Goal: Navigation & Orientation: Find specific page/section

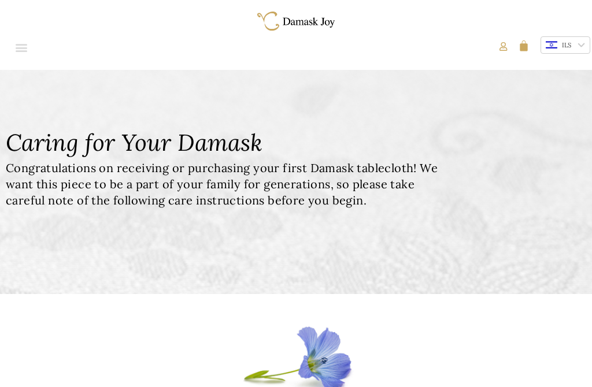
scroll to position [7, 0]
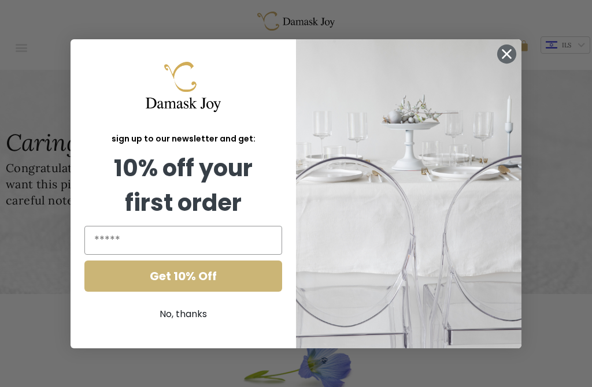
click at [510, 58] on icon "Close dialog" at bounding box center [507, 54] width 8 height 8
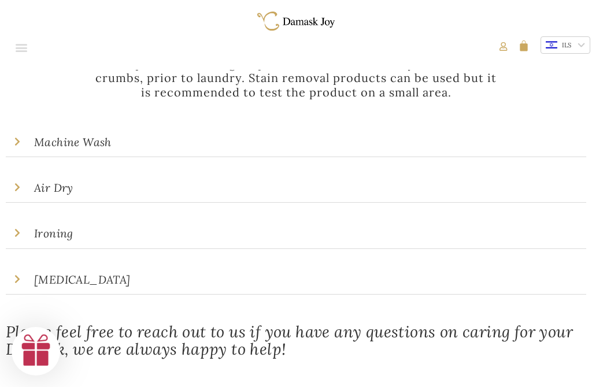
scroll to position [441, 0]
click at [38, 141] on link "Machine Wash" at bounding box center [72, 143] width 77 height 14
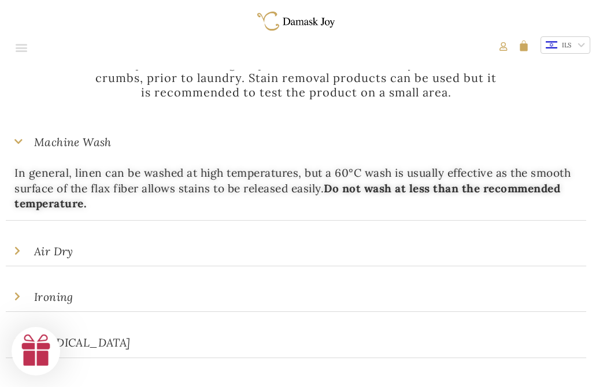
click at [51, 252] on link "Air Dry" at bounding box center [53, 252] width 39 height 14
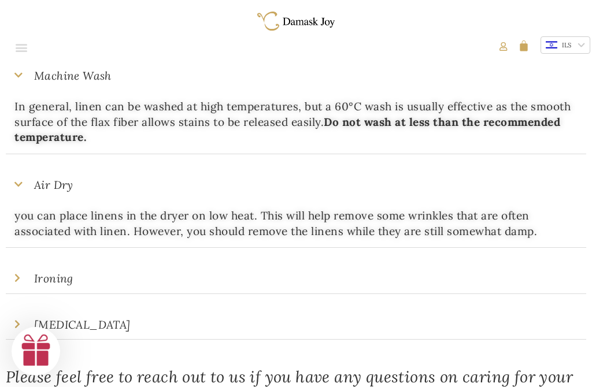
scroll to position [505, 0]
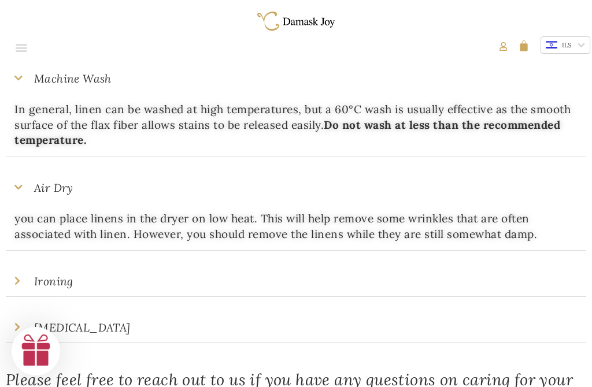
click at [46, 280] on link "Ironing" at bounding box center [53, 282] width 39 height 14
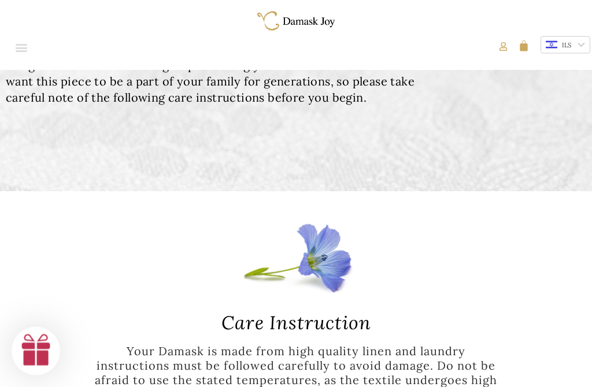
scroll to position [0, 0]
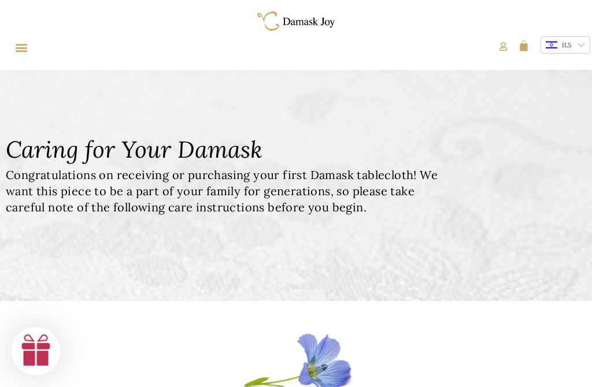
click at [17, 47] on icon "Menu Toggle" at bounding box center [21, 47] width 13 height 13
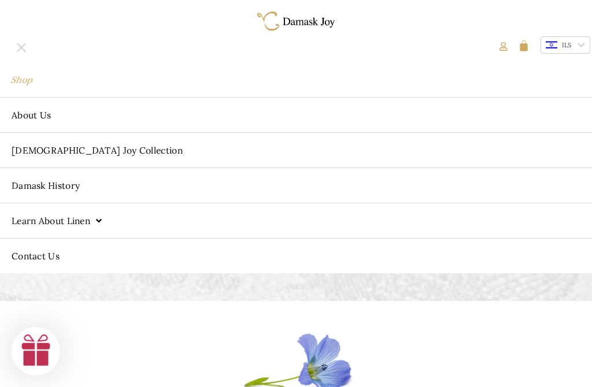
click at [19, 77] on link "Shop" at bounding box center [296, 79] width 605 height 35
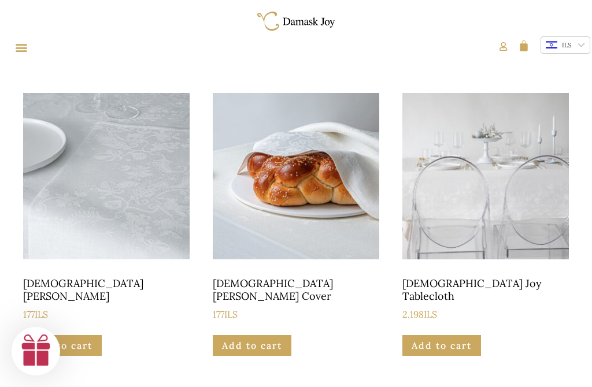
click at [20, 43] on icon "Menu Toggle" at bounding box center [21, 47] width 13 height 13
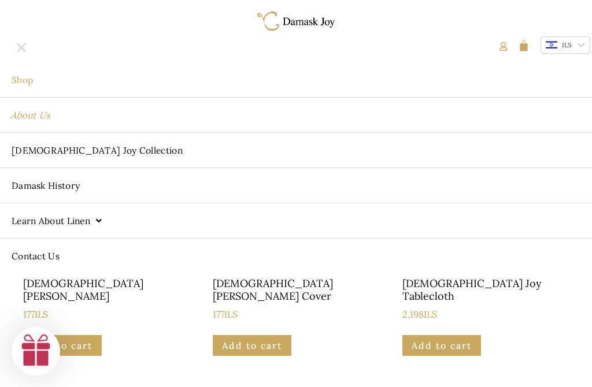
click at [32, 115] on link "About Us" at bounding box center [296, 115] width 605 height 35
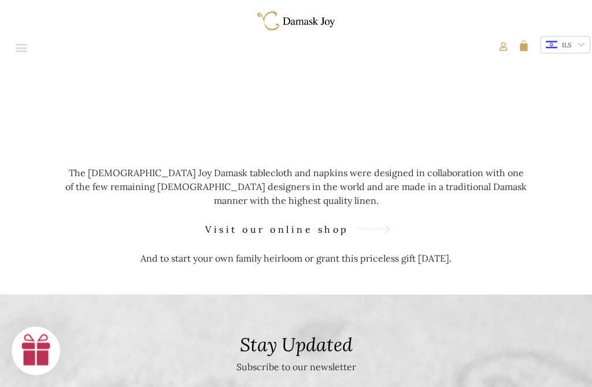
scroll to position [1211, 0]
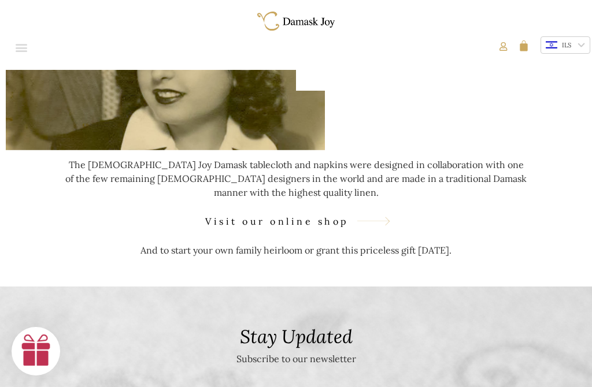
click at [312, 215] on span "Visit our online shop" at bounding box center [275, 222] width 147 height 14
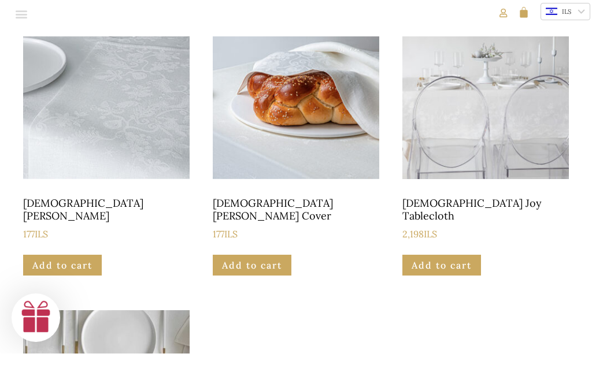
scroll to position [81, 0]
